Goal: Information Seeking & Learning: Learn about a topic

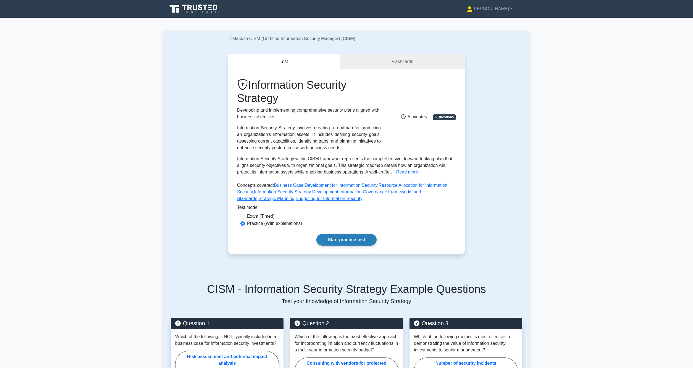
click at [339, 235] on link "Start practice test" at bounding box center [347, 240] width 60 height 12
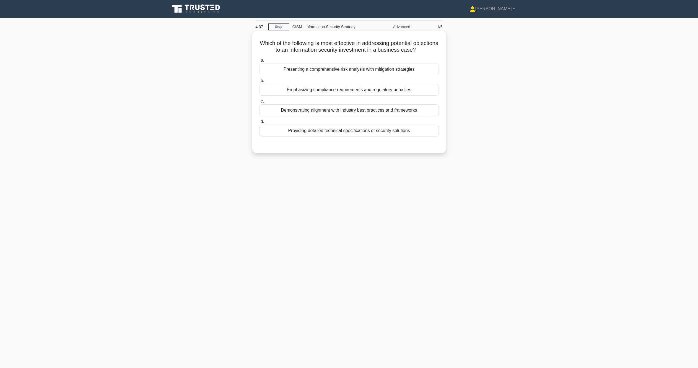
click at [320, 90] on div "Emphasizing compliance requirements and regulatory penalties" at bounding box center [348, 90] width 179 height 12
click at [259, 83] on input "b. Emphasizing compliance requirements and regulatory penalties" at bounding box center [259, 81] width 0 height 4
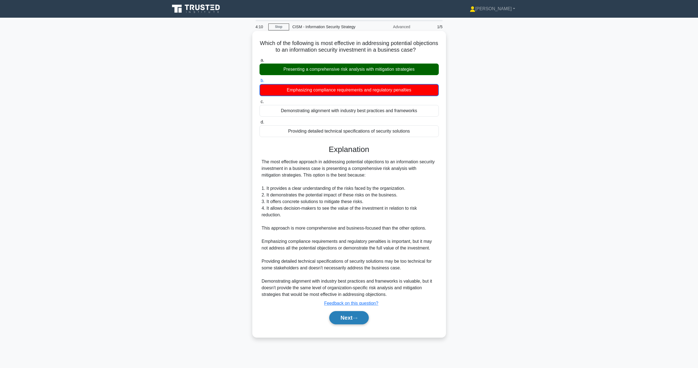
click at [344, 322] on button "Next" at bounding box center [349, 317] width 40 height 13
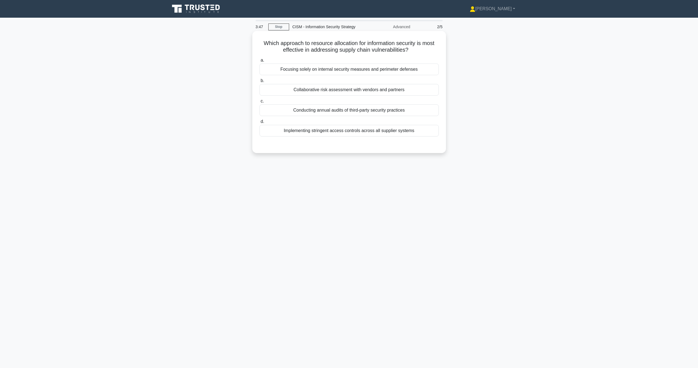
click at [350, 92] on div "Collaborative risk assessment with vendors and partners" at bounding box center [348, 90] width 179 height 12
click at [259, 83] on input "b. Collaborative risk assessment with vendors and partners" at bounding box center [259, 81] width 0 height 4
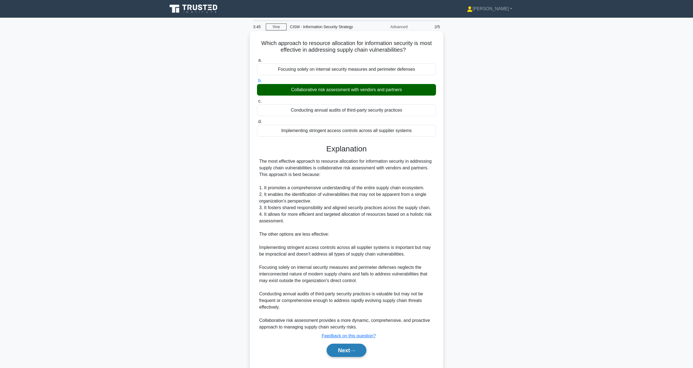
click at [343, 351] on button "Next" at bounding box center [347, 350] width 40 height 13
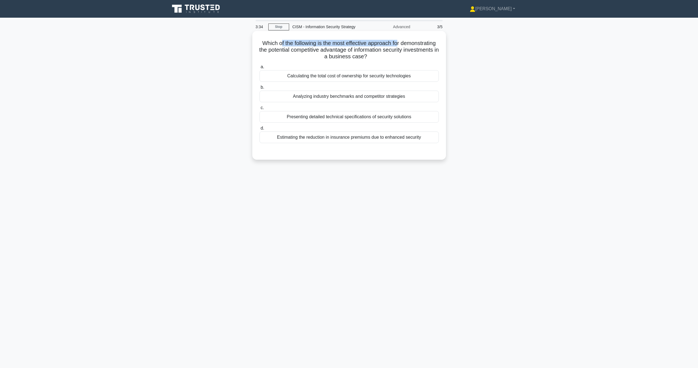
drag, startPoint x: 297, startPoint y: 44, endPoint x: 417, endPoint y: 43, distance: 119.7
click at [417, 43] on h5 "Which of the following is the most effective approach for demonstrating the pot…" at bounding box center [349, 50] width 180 height 20
drag, startPoint x: 295, startPoint y: 51, endPoint x: 411, endPoint y: 50, distance: 116.4
click at [411, 50] on h5 "Which of the following is the most effective approach for demonstrating the pot…" at bounding box center [349, 50] width 180 height 20
drag, startPoint x: 310, startPoint y: 56, endPoint x: 357, endPoint y: 57, distance: 47.0
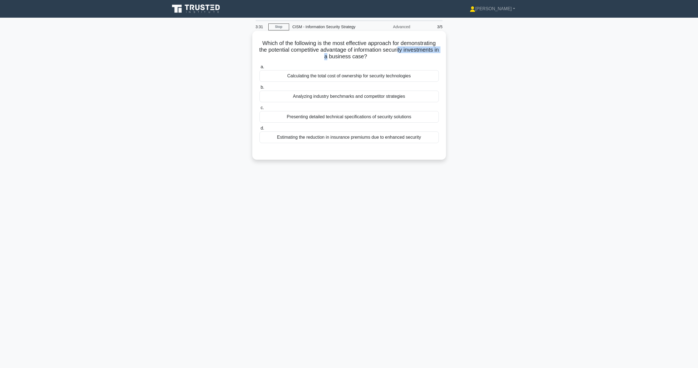
click at [357, 57] on h5 "Which of the following is the most effective approach for demonstrating the pot…" at bounding box center [349, 50] width 180 height 20
click at [217, 76] on div "Which of the following is the most effective approach for demonstrating the pot…" at bounding box center [348, 99] width 365 height 135
click at [322, 98] on div "Analyzing industry benchmarks and competitor strategies" at bounding box center [348, 97] width 179 height 12
click at [259, 89] on input "b. Analyzing industry benchmarks and competitor strategies" at bounding box center [259, 88] width 0 height 4
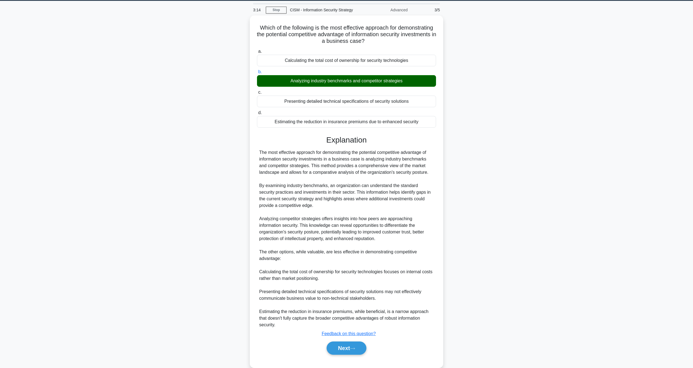
scroll to position [26, 0]
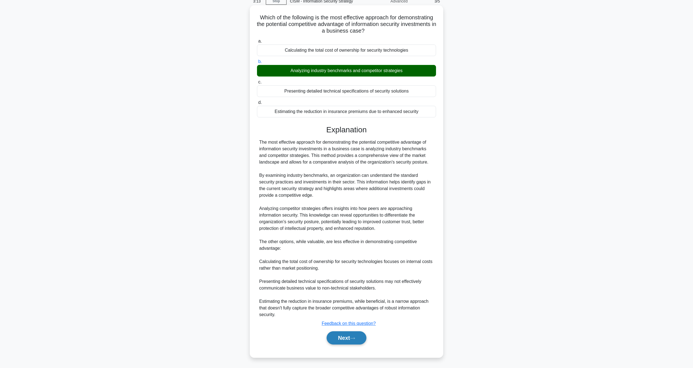
click at [346, 336] on button "Next" at bounding box center [347, 337] width 40 height 13
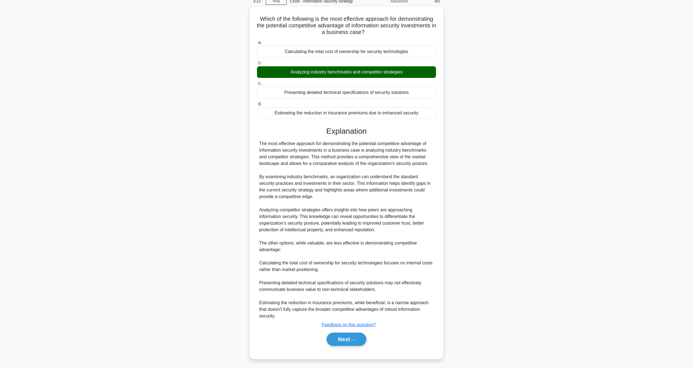
scroll to position [0, 0]
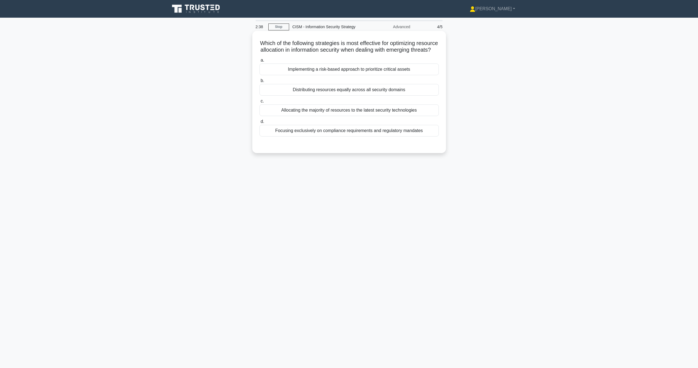
click at [322, 75] on div "Implementing a risk-based approach to prioritize critical assets" at bounding box center [348, 70] width 179 height 12
click at [259, 62] on input "a. Implementing a risk-based approach to prioritize critical assets" at bounding box center [259, 61] width 0 height 4
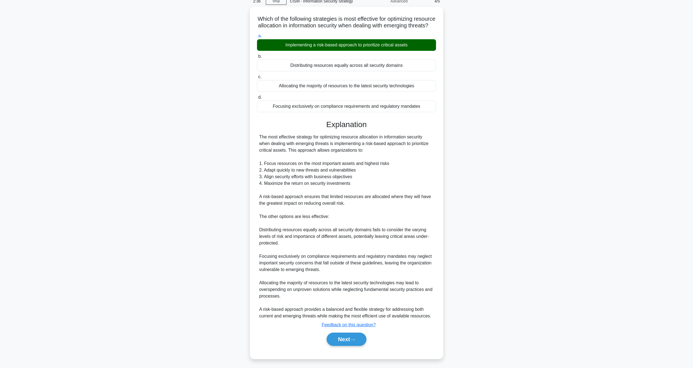
scroll to position [33, 0]
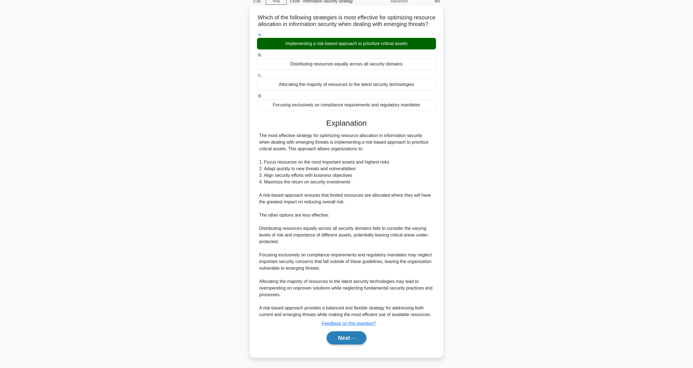
click at [356, 336] on button "Next" at bounding box center [347, 337] width 40 height 13
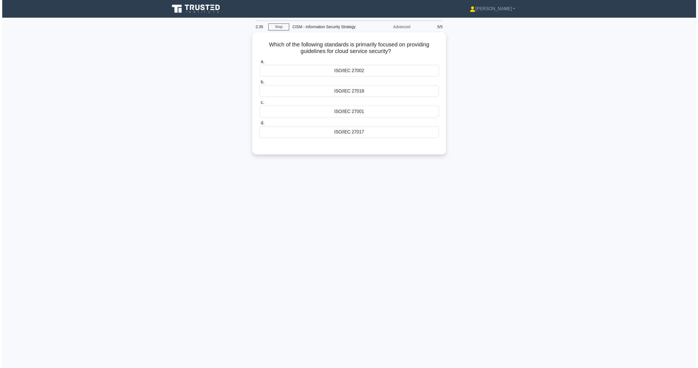
scroll to position [0, 0]
click at [342, 132] on div "ISO/IEC 27017" at bounding box center [348, 131] width 179 height 12
click at [259, 124] on input "d. ISO/IEC 27017" at bounding box center [259, 122] width 0 height 4
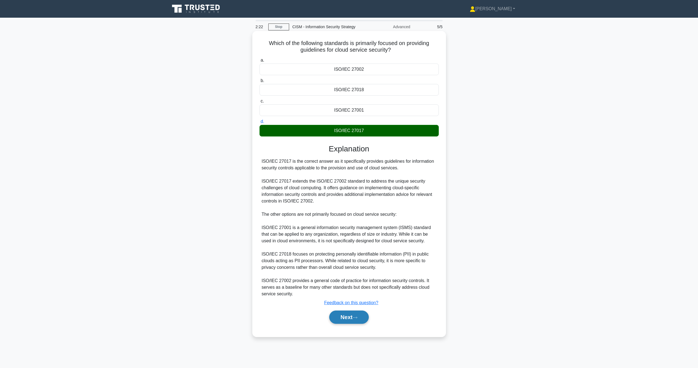
click at [347, 316] on button "Next" at bounding box center [349, 317] width 40 height 13
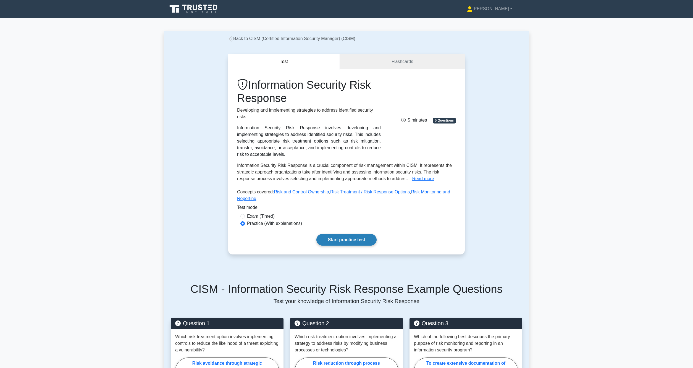
click at [335, 234] on link "Start practice test" at bounding box center [347, 240] width 60 height 12
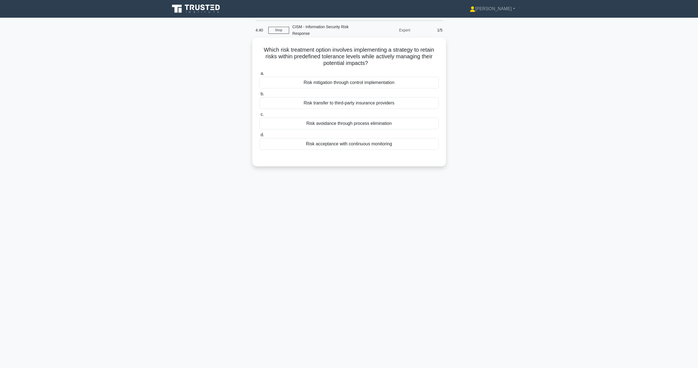
click at [332, 83] on div "Risk mitigation through control implementation" at bounding box center [348, 83] width 179 height 12
click at [259, 75] on input "a. Risk mitigation through control implementation" at bounding box center [259, 74] width 0 height 4
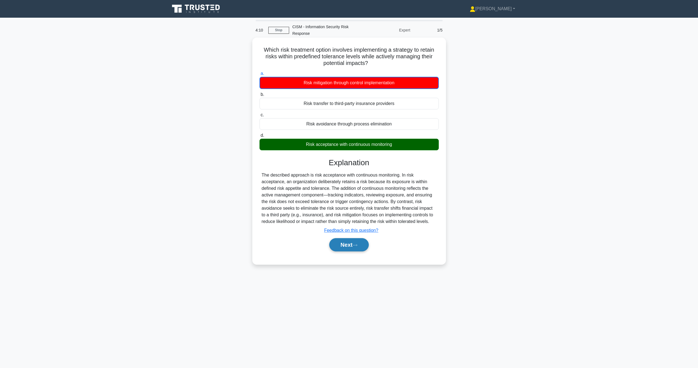
click at [347, 248] on button "Next" at bounding box center [349, 244] width 40 height 13
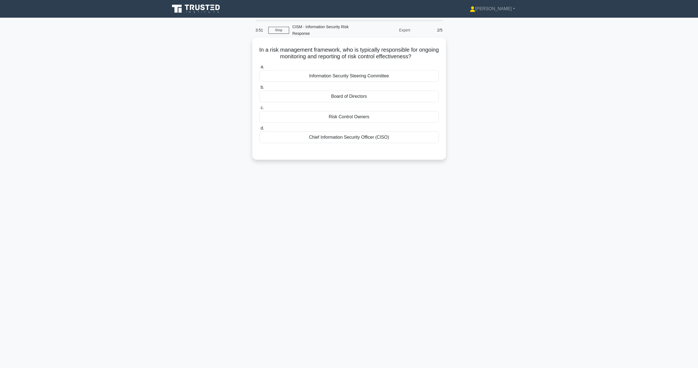
click at [336, 139] on div "Chief Information Security Officer (CISO)" at bounding box center [348, 138] width 179 height 12
click at [259, 130] on input "d. Chief Information Security Officer (CISO)" at bounding box center [259, 129] width 0 height 4
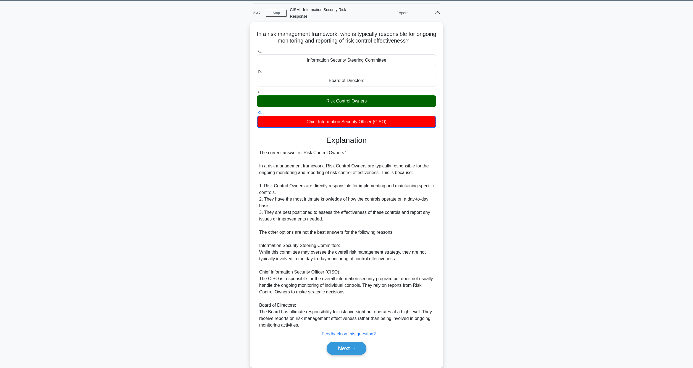
scroll to position [27, 0]
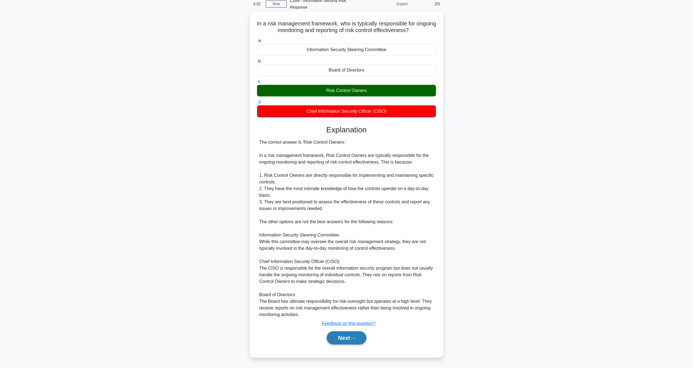
click at [341, 336] on button "Next" at bounding box center [347, 337] width 40 height 13
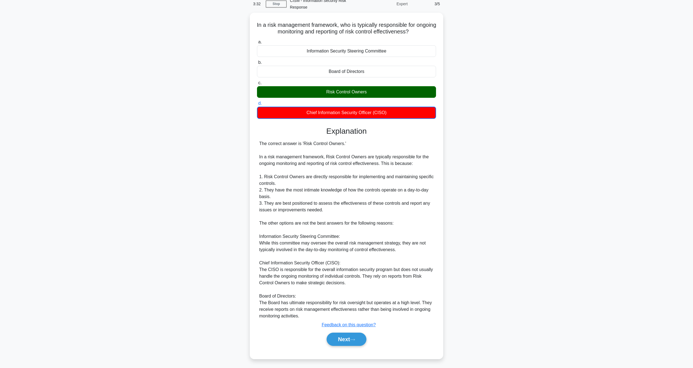
scroll to position [0, 0]
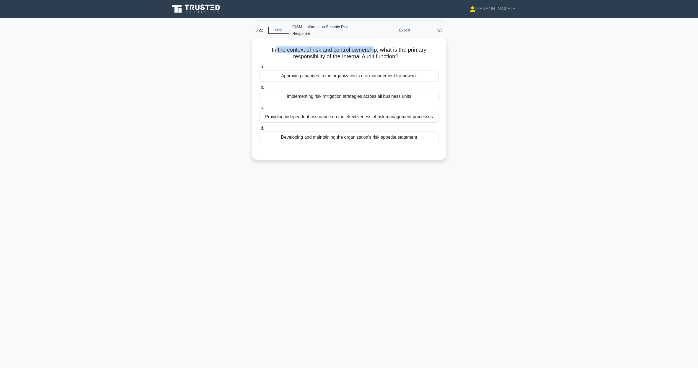
drag, startPoint x: 274, startPoint y: 52, endPoint x: 373, endPoint y: 51, distance: 99.5
click at [373, 51] on h5 "In the context of risk and control ownership, what is the primary responsibilit…" at bounding box center [349, 53] width 180 height 14
drag, startPoint x: 268, startPoint y: 50, endPoint x: 378, endPoint y: 52, distance: 110.6
click at [378, 52] on h5 "In the context of risk and control ownership, what is the primary responsibilit…" at bounding box center [349, 53] width 180 height 14
click at [364, 117] on div "Providing independent assurance on the effectiveness of risk management process…" at bounding box center [348, 117] width 179 height 12
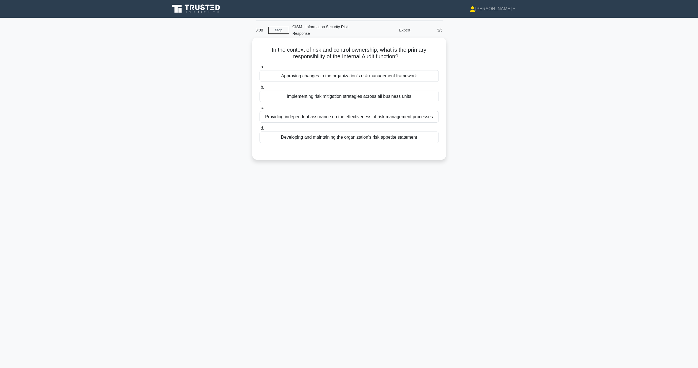
click at [259, 110] on input "c. Providing independent assurance on the effectiveness of risk management proc…" at bounding box center [259, 108] width 0 height 4
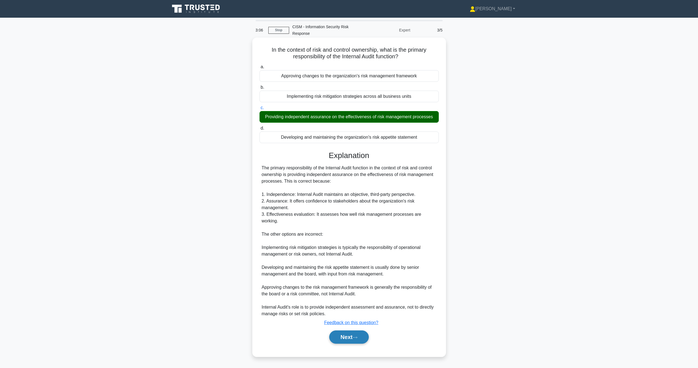
click at [348, 331] on button "Next" at bounding box center [349, 337] width 40 height 13
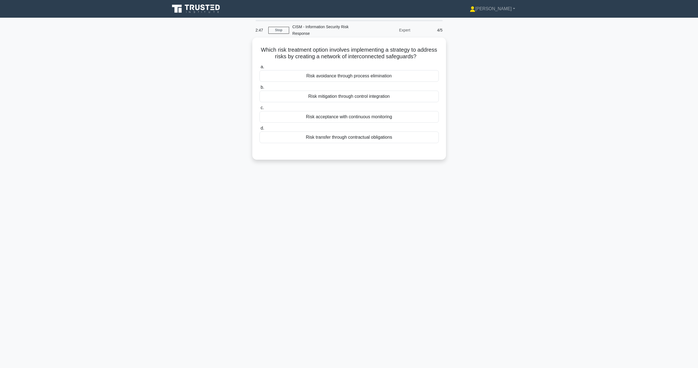
click at [313, 96] on div "Risk mitigation through control integration" at bounding box center [348, 97] width 179 height 12
click at [259, 89] on input "b. Risk mitigation through control integration" at bounding box center [259, 88] width 0 height 4
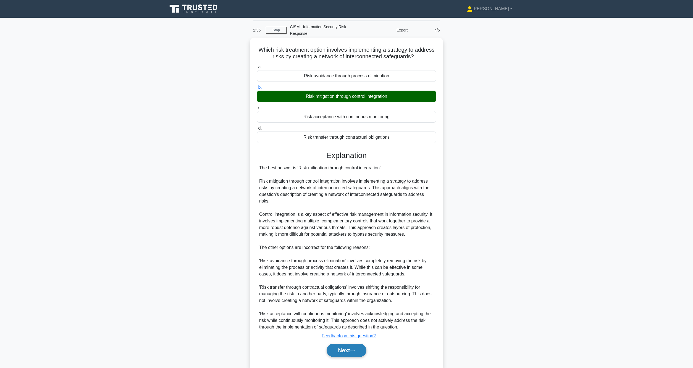
click at [340, 349] on button "Next" at bounding box center [347, 350] width 40 height 13
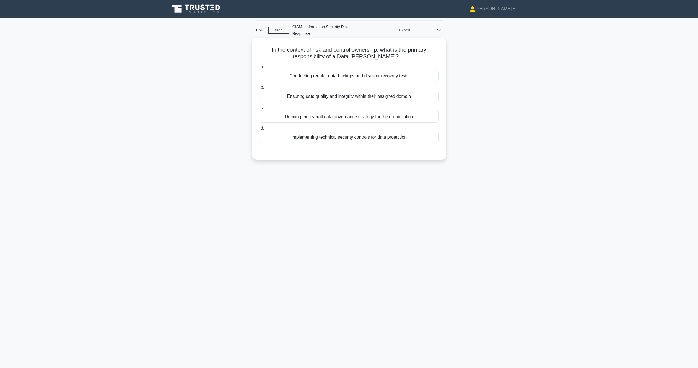
click at [335, 98] on div "Ensuring data quality and integrity within their assigned domain" at bounding box center [348, 97] width 179 height 12
click at [259, 89] on input "b. Ensuring data quality and integrity within their assigned domain" at bounding box center [259, 88] width 0 height 4
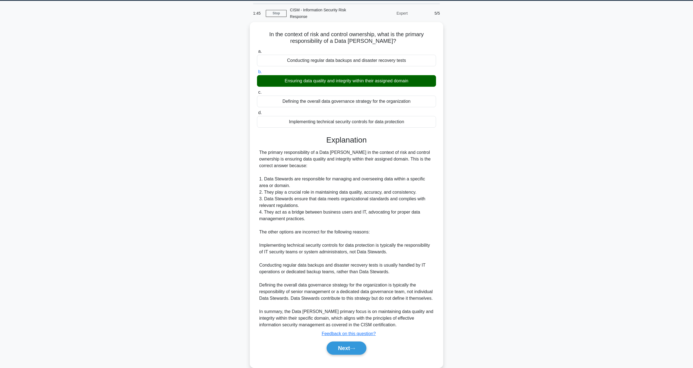
scroll to position [26, 0]
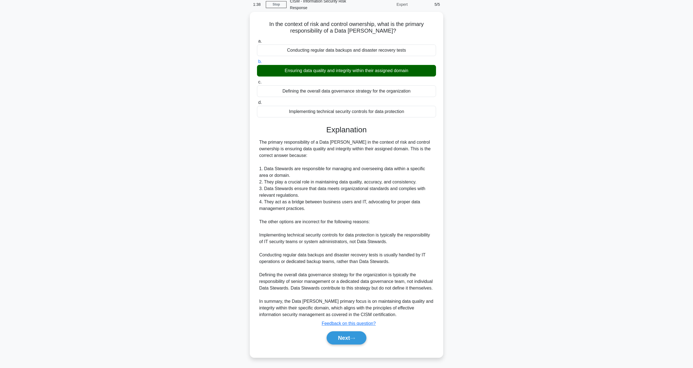
drag, startPoint x: 348, startPoint y: 339, endPoint x: 345, endPoint y: 331, distance: 8.7
click at [348, 339] on button "Next" at bounding box center [347, 337] width 40 height 13
